Goal: Transaction & Acquisition: Obtain resource

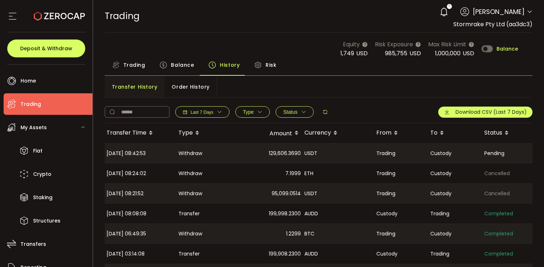
click at [182, 64] on span "Balance" at bounding box center [182, 65] width 23 height 14
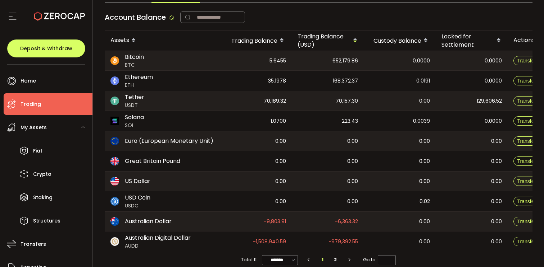
scroll to position [83, 0]
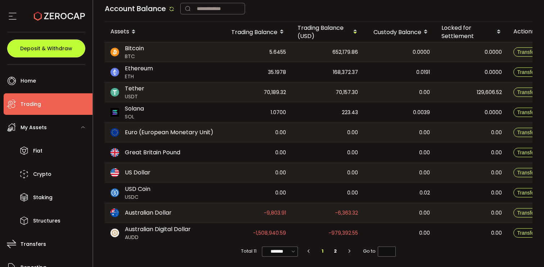
click at [66, 46] on span "Deposit & Withdraw" at bounding box center [46, 48] width 52 height 5
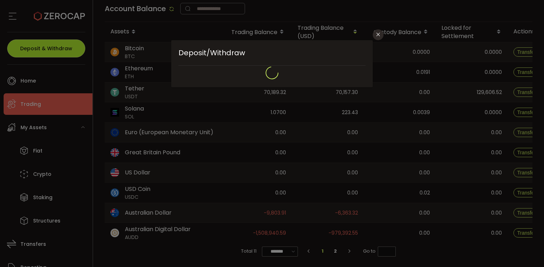
type input "**********"
type input "*******"
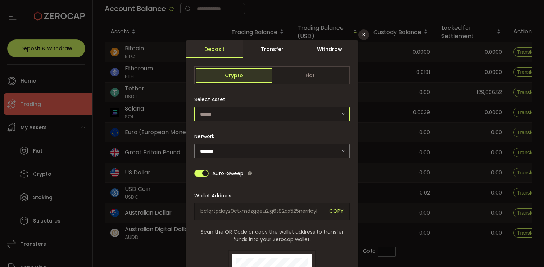
click at [264, 114] on input "dialog" at bounding box center [271, 114] width 155 height 14
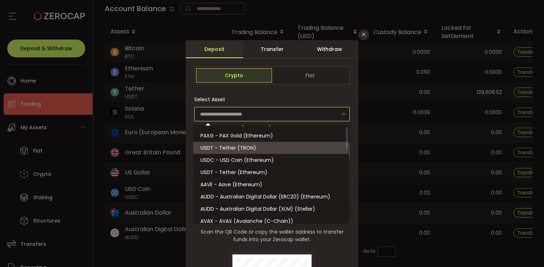
scroll to position [37, 0]
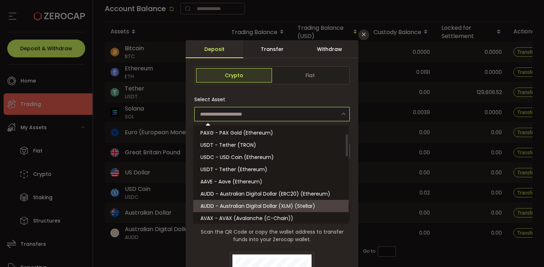
click at [257, 206] on span "AUDD - Australian Digital Dollar (XLM) (Stellar)" at bounding box center [257, 206] width 115 height 7
type input "**********"
type input "*******"
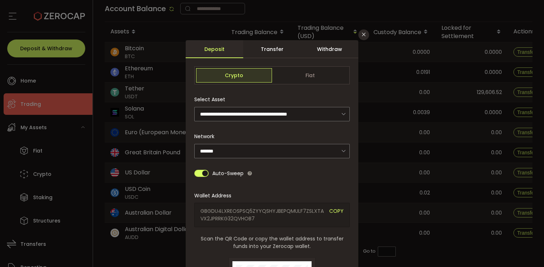
click at [203, 173] on span "dialog" at bounding box center [201, 173] width 14 height 7
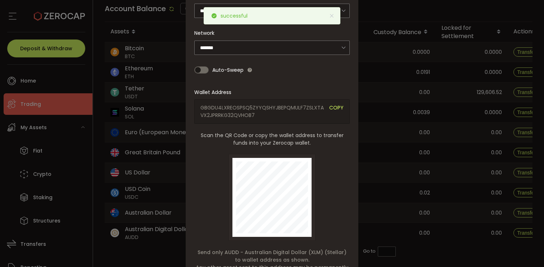
scroll to position [107, 0]
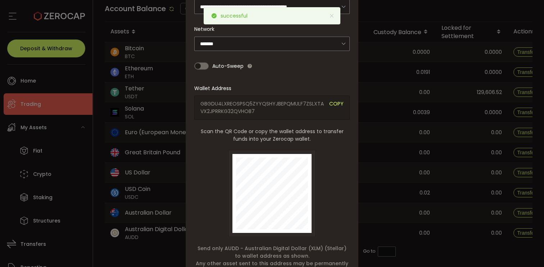
click at [336, 103] on span "COPY" at bounding box center [336, 107] width 14 height 15
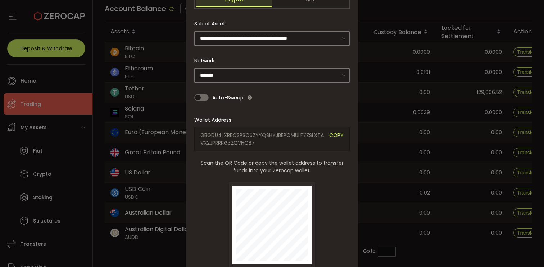
scroll to position [0, 0]
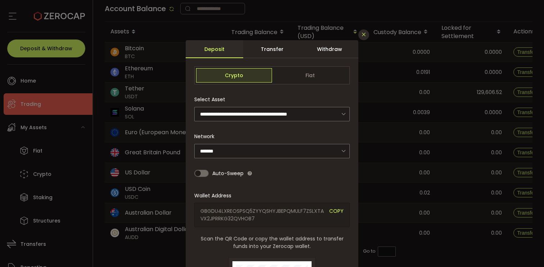
click at [365, 35] on icon "Close" at bounding box center [364, 35] width 6 height 6
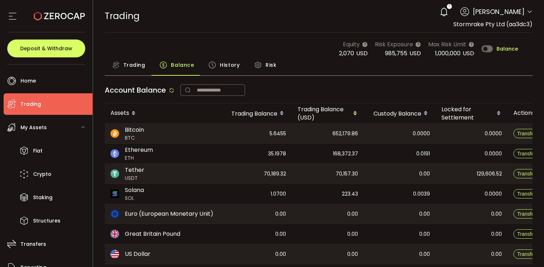
click at [358, 78] on div "Trading Balance History Risk ETH / USDT 4,779 .71 SELL 21.53 BPS 4,790 .00 BUY …" at bounding box center [319, 200] width 428 height 284
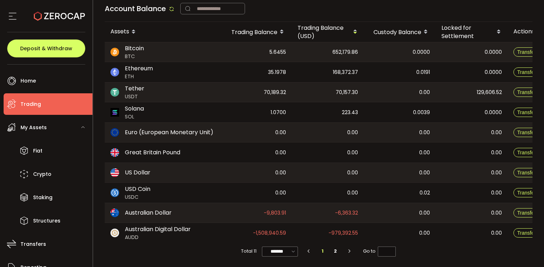
scroll to position [83, 0]
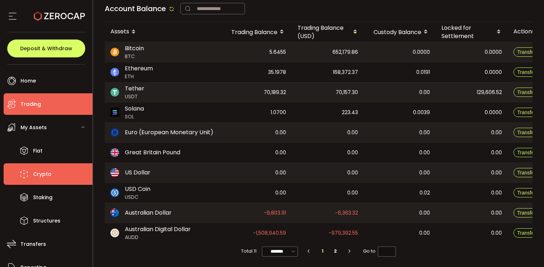
click at [46, 173] on span "Crypto" at bounding box center [42, 174] width 18 height 10
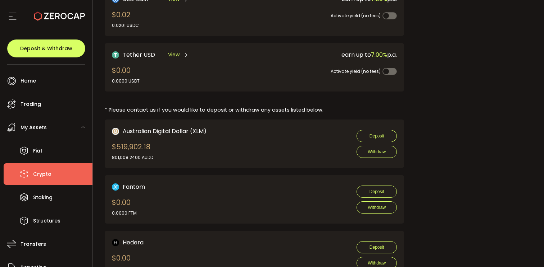
scroll to position [294, 0]
click at [179, 76] on div "Tether USD View $0.00 0.0000 USDT" at bounding box center [176, 67] width 128 height 34
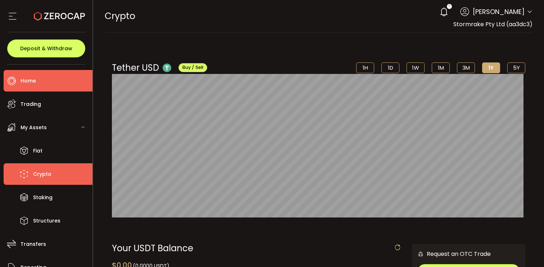
click at [33, 79] on span "Home" at bounding box center [27, 81] width 15 height 10
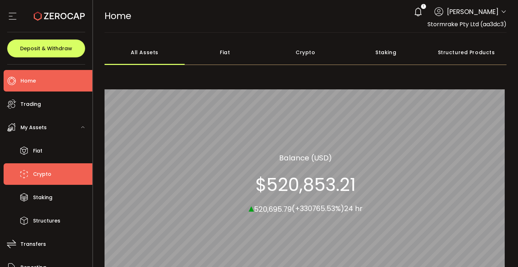
click at [58, 171] on li "Crypto" at bounding box center [48, 175] width 89 height 22
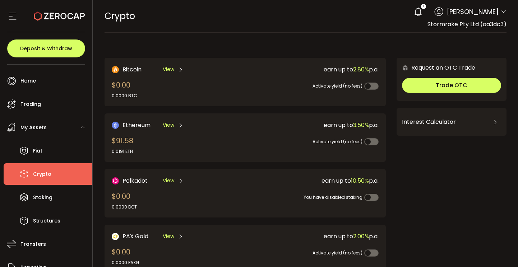
click at [229, 27] on div "CRYPTO Buy Power $0.00 USD Crypto Crypto Your verification is pending 1 Michael…" at bounding box center [306, 16] width 403 height 32
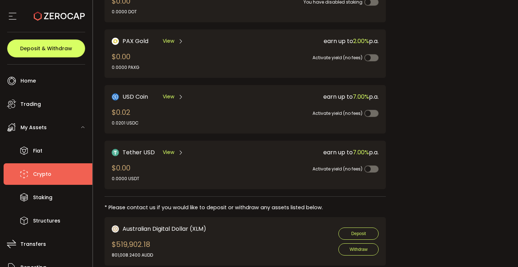
scroll to position [195, 0]
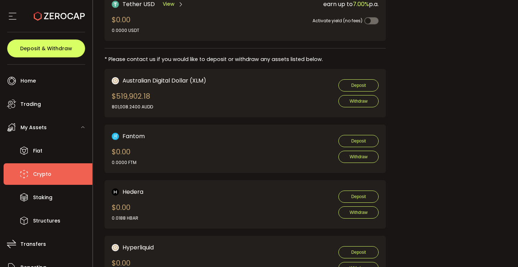
scroll to position [353, 0]
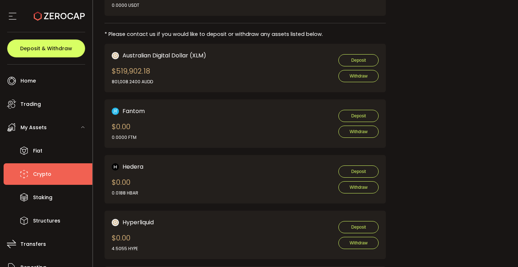
scroll to position [370, 0]
